Goal: Go to known website: Go to known website

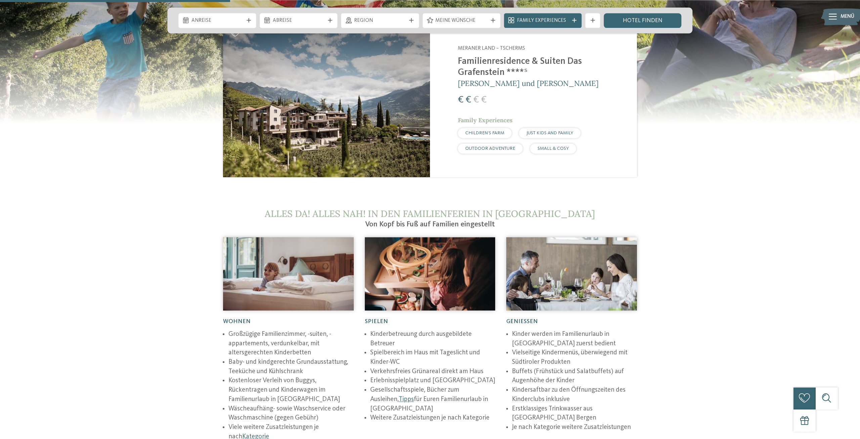
scroll to position [891, 0]
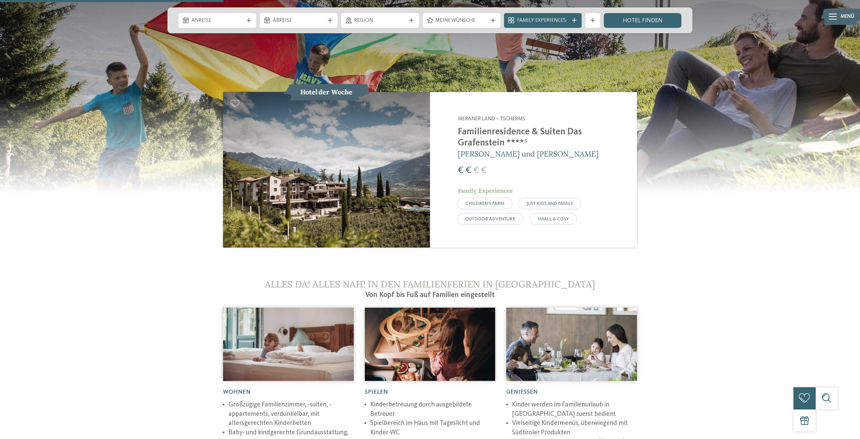
click at [301, 135] on img at bounding box center [326, 169] width 207 height 155
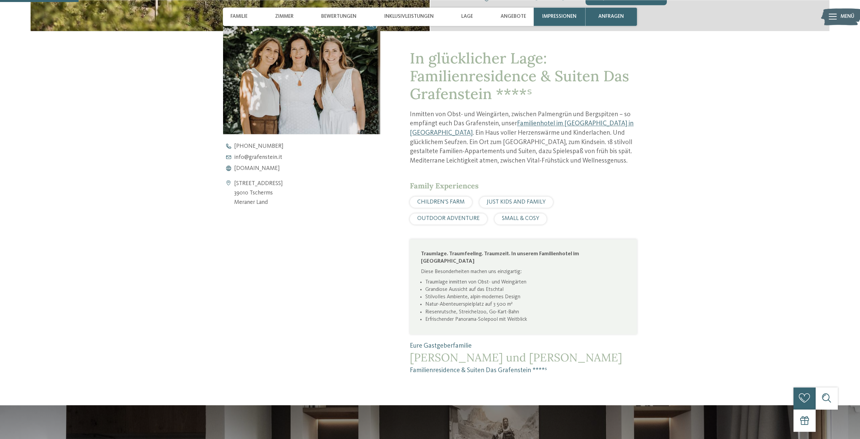
scroll to position [377, 0]
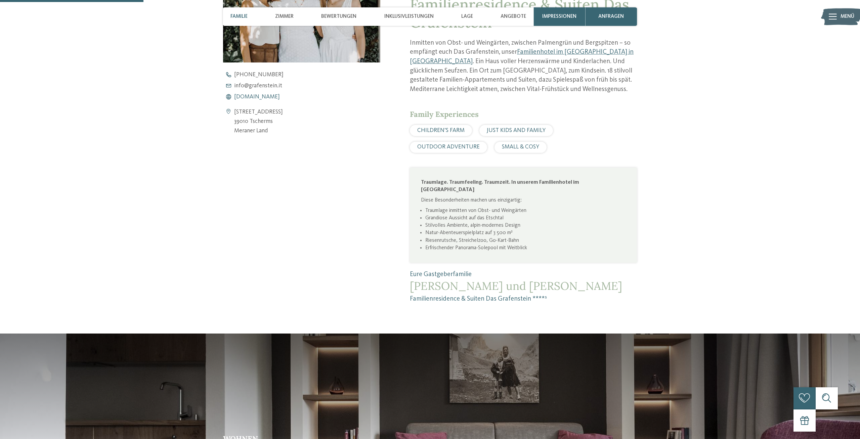
click at [263, 95] on span "www.grafenstein.it" at bounding box center [257, 97] width 46 height 6
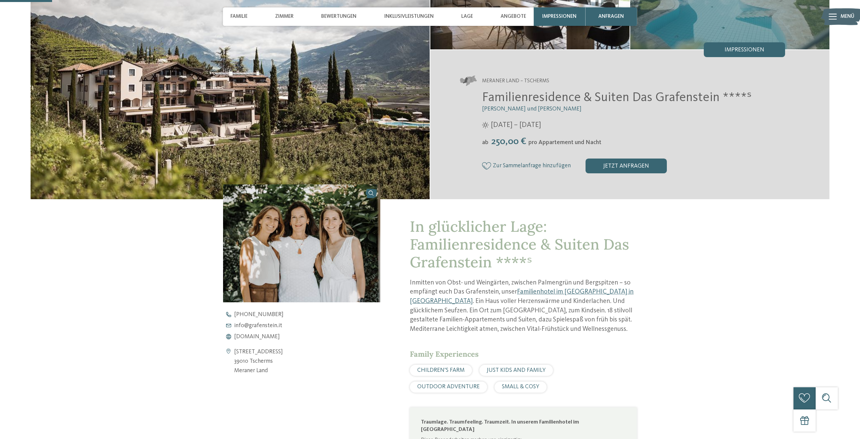
scroll to position [0, 0]
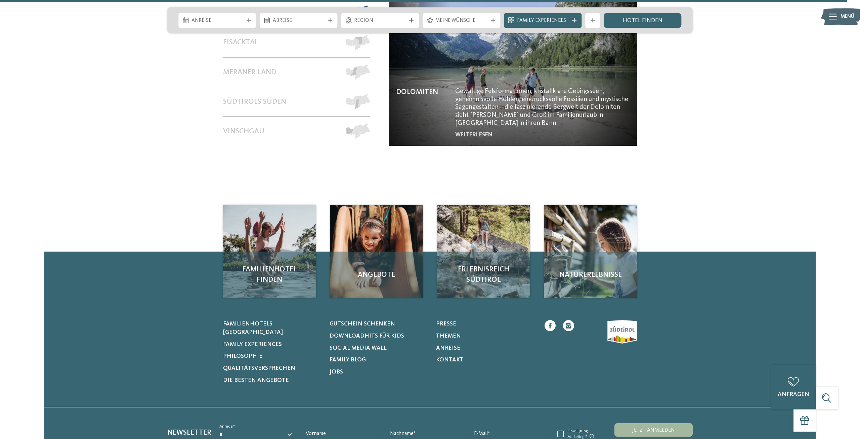
scroll to position [3444, 0]
